Goal: Information Seeking & Learning: Learn about a topic

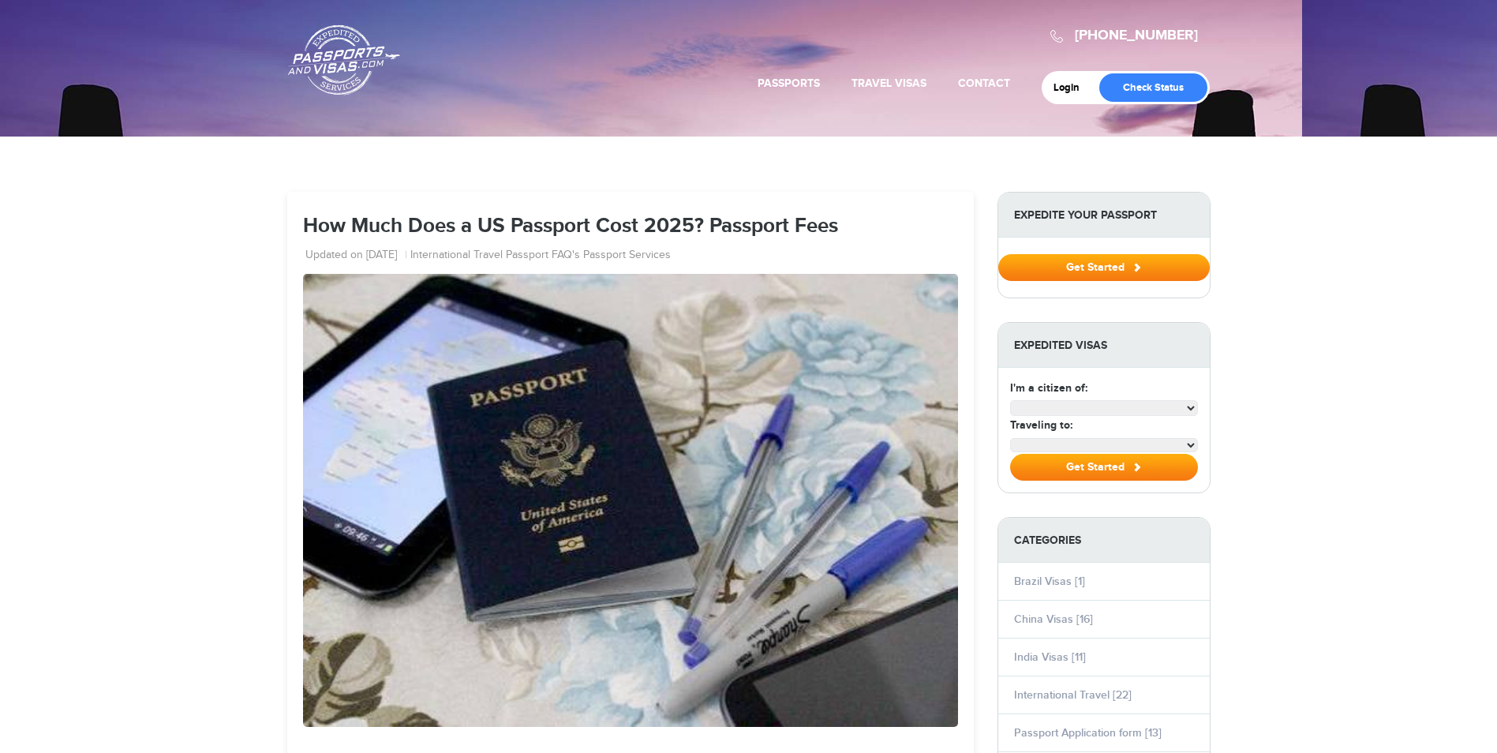
select select "**********"
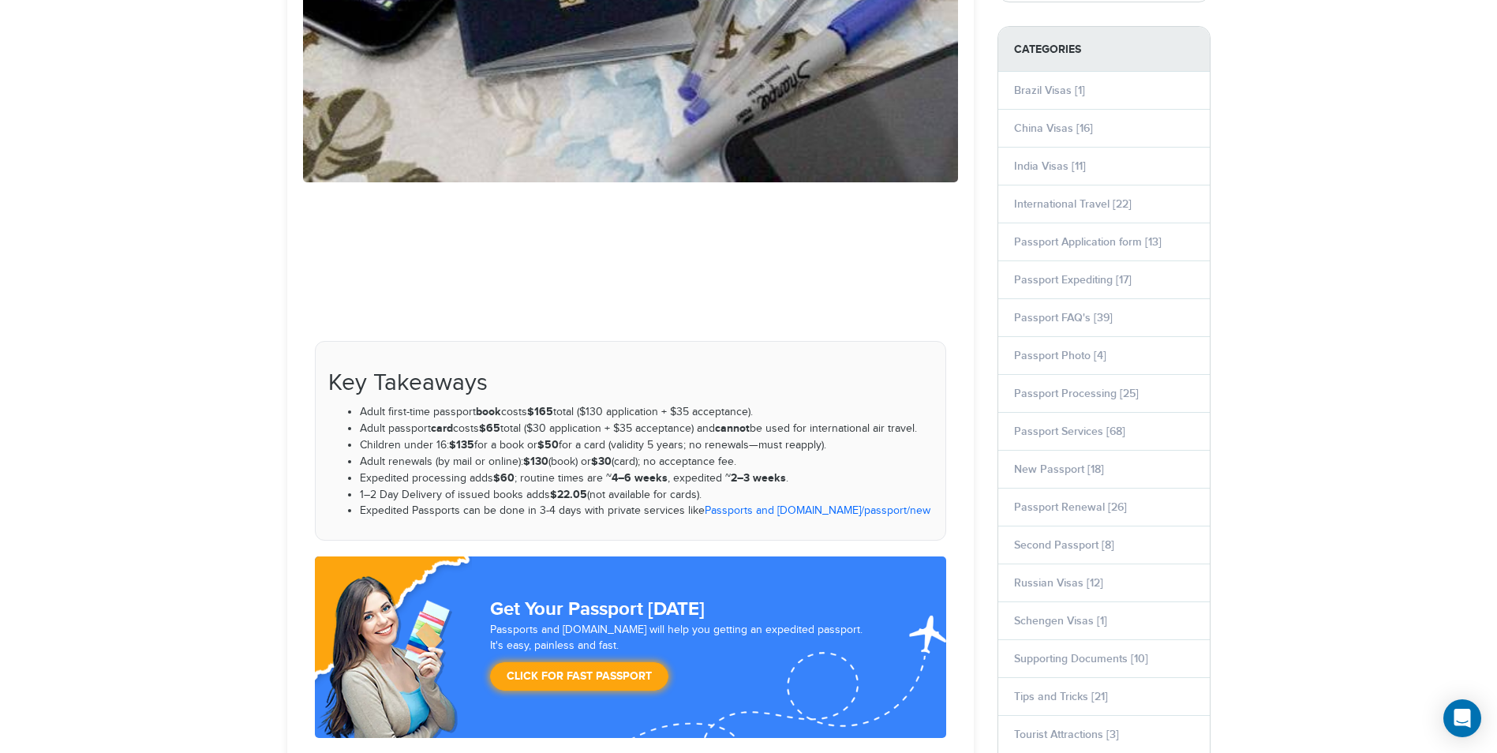
scroll to position [631, 0]
